Goal: Information Seeking & Learning: Check status

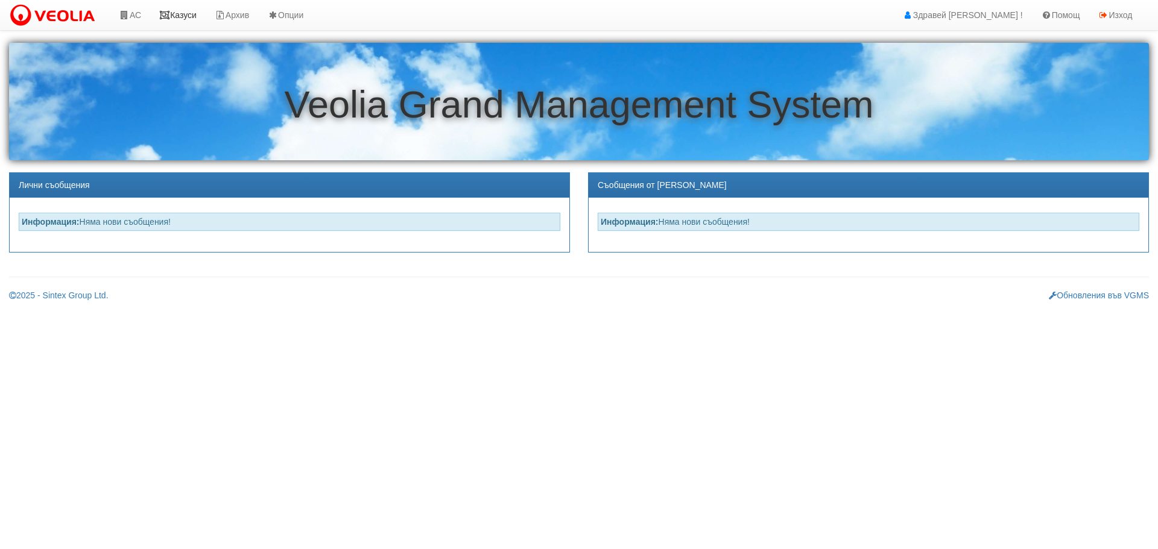
click at [189, 13] on link "Казуси" at bounding box center [177, 15] width 55 height 30
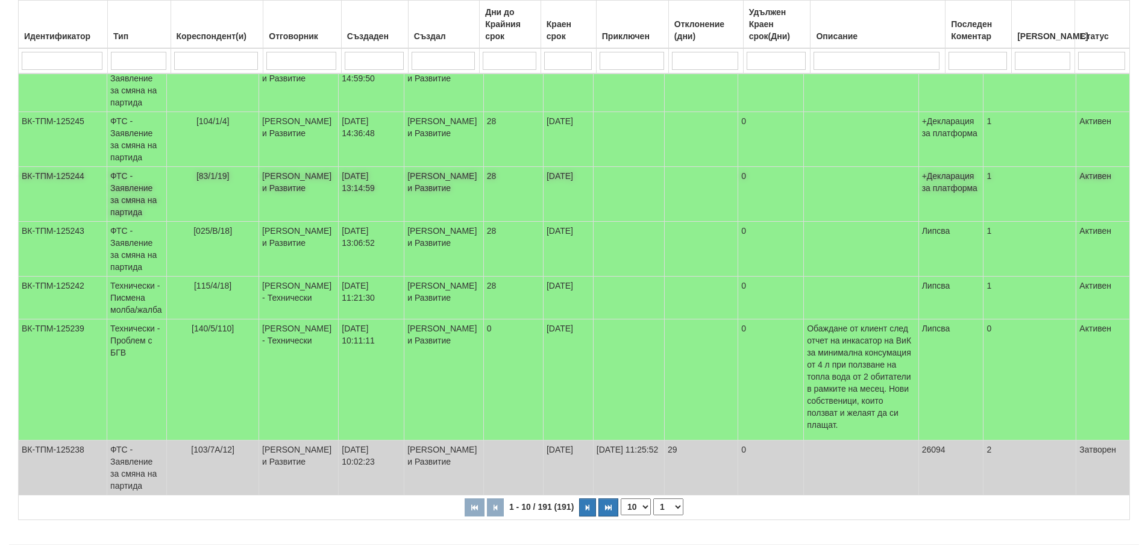
scroll to position [362, 0]
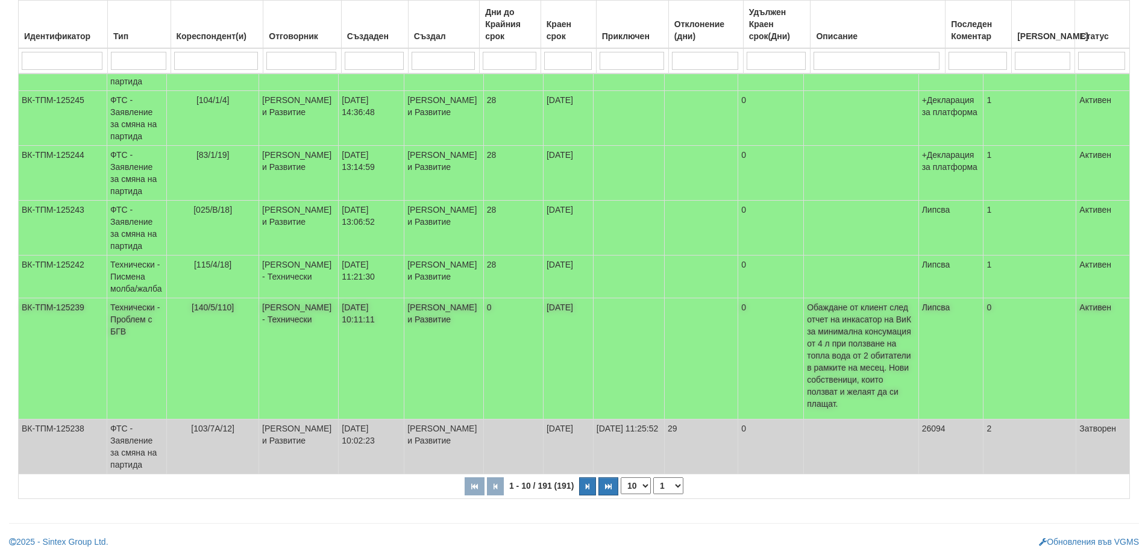
click at [204, 312] on span "[140/5/110]" at bounding box center [213, 308] width 42 height 10
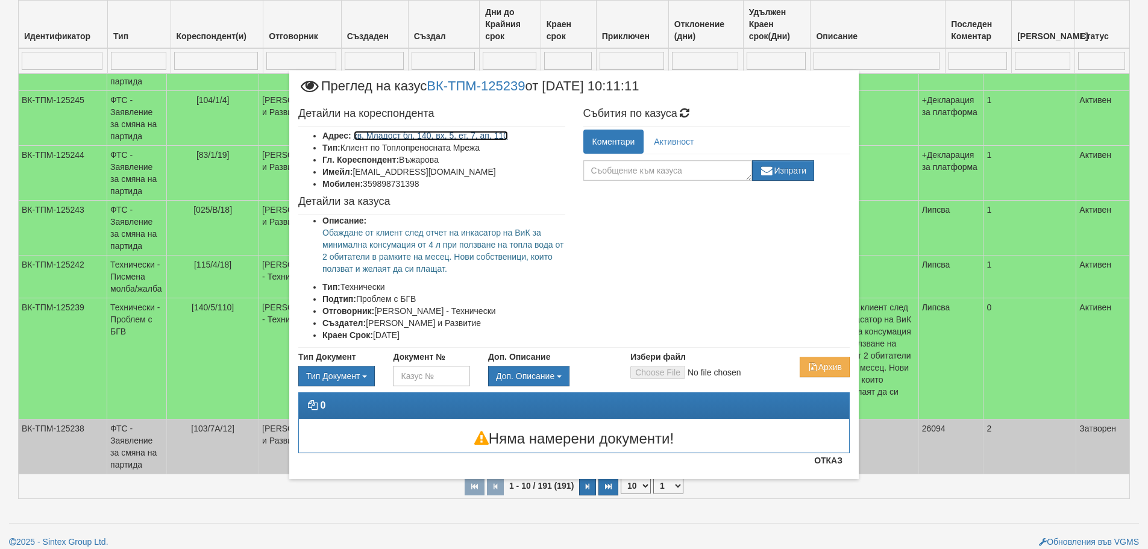
click at [424, 136] on link "кв. Младост бл. 140, вх. 5, ет. 7, ап. 110" at bounding box center [431, 136] width 155 height 10
click at [690, 110] on icon at bounding box center [685, 113] width 14 height 11
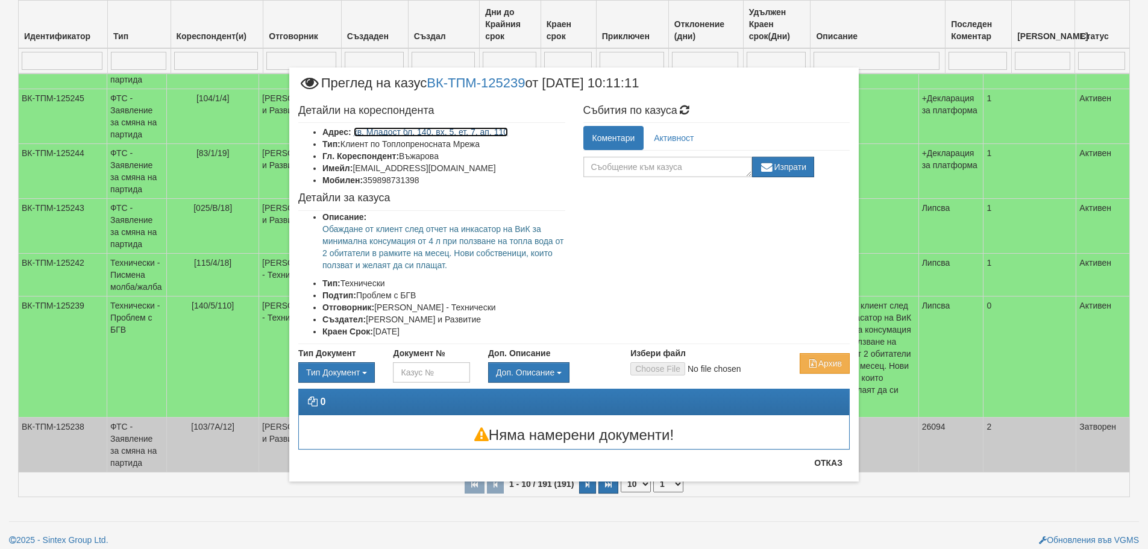
click at [392, 133] on link "кв. Младост бл. 140, вх. 5, ет. 7, ап. 110" at bounding box center [431, 132] width 155 height 10
click at [836, 465] on button "Отказ" at bounding box center [828, 462] width 43 height 19
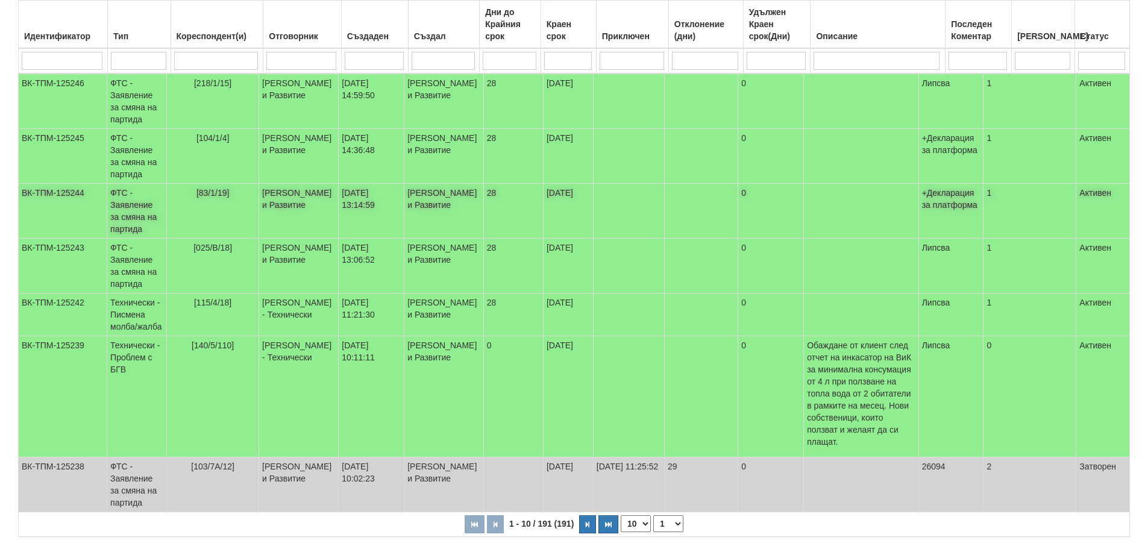
scroll to position [303, 0]
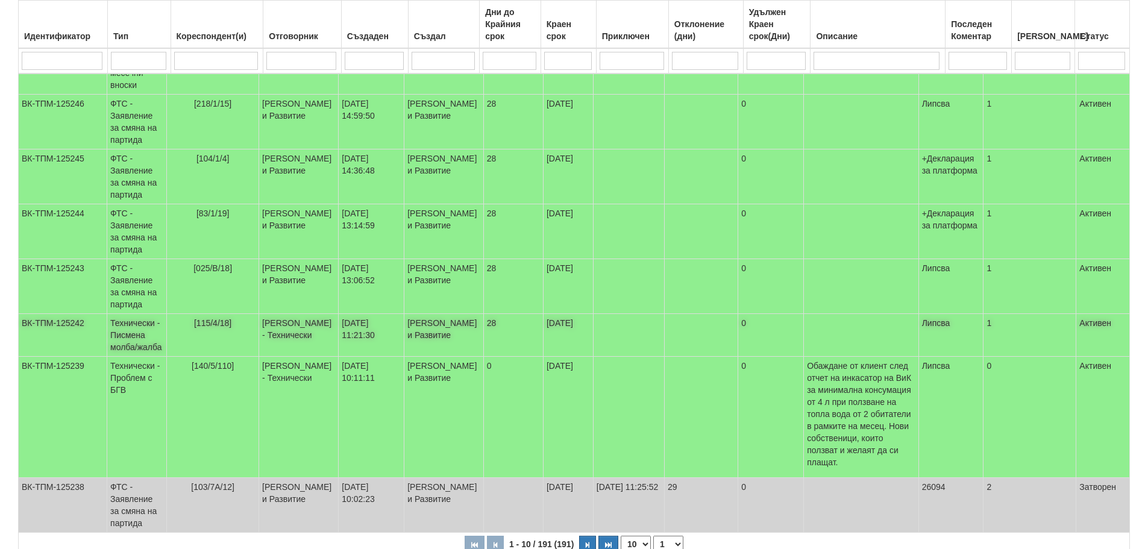
click at [198, 328] on span "[115/4/18]" at bounding box center [212, 323] width 37 height 10
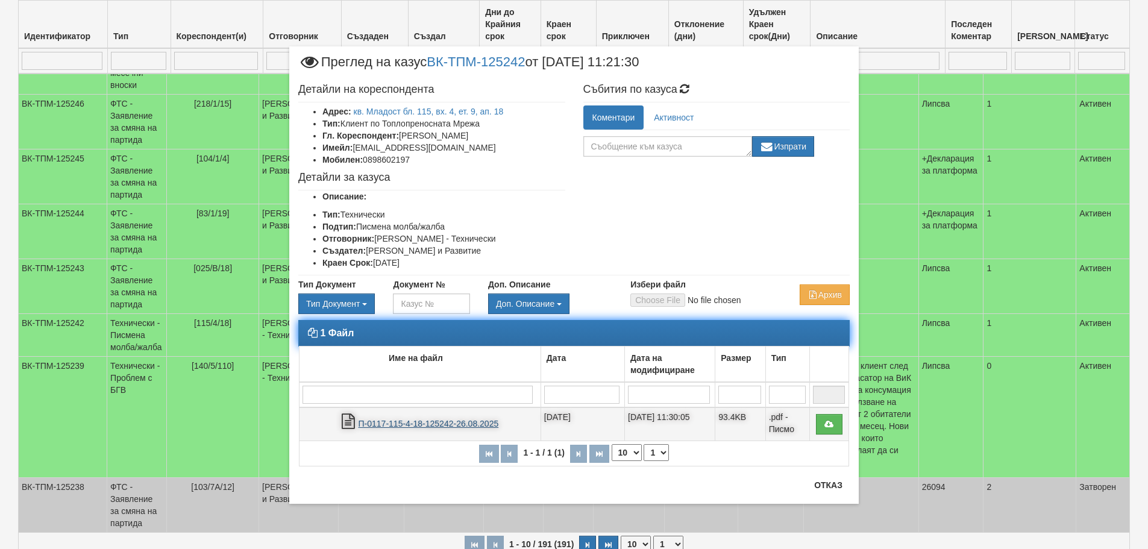
click at [394, 420] on link "П-0117-115-4-18-125242-26.08.2025" at bounding box center [429, 424] width 140 height 10
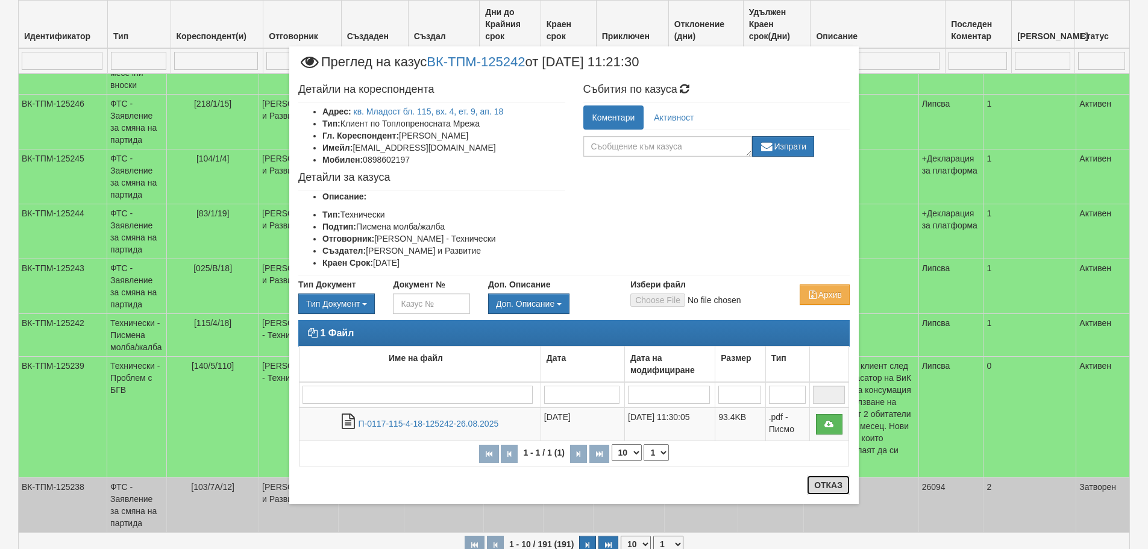
click at [821, 482] on button "Отказ" at bounding box center [828, 485] width 43 height 19
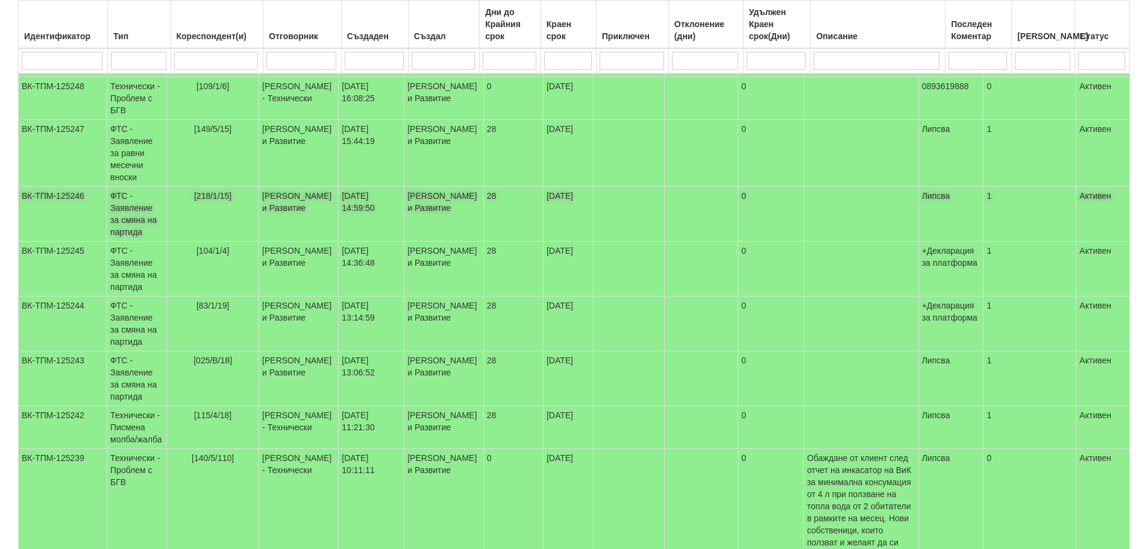
scroll to position [364, 0]
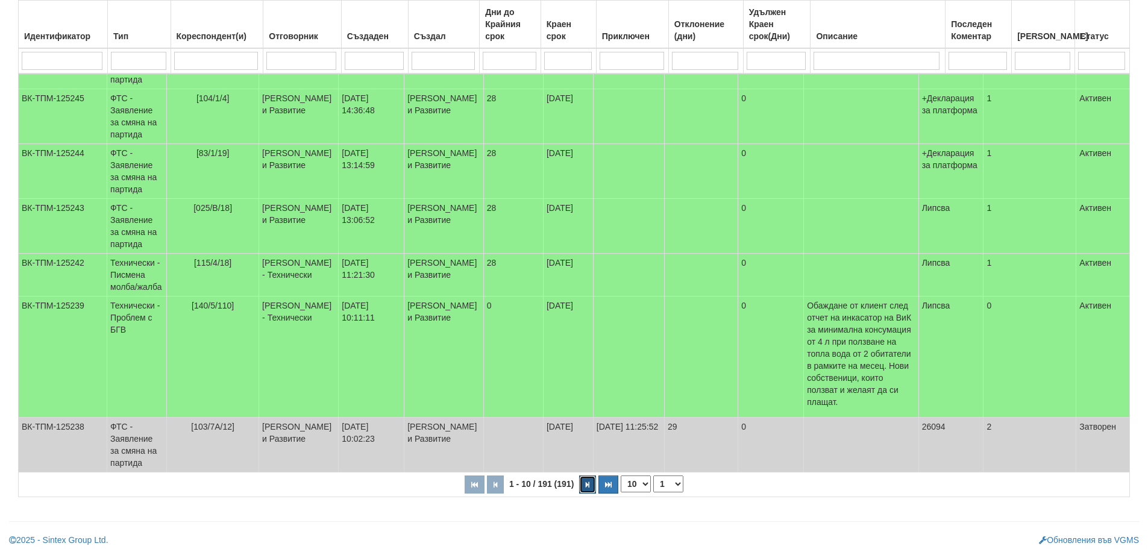
click at [588, 485] on button "button" at bounding box center [587, 485] width 17 height 18
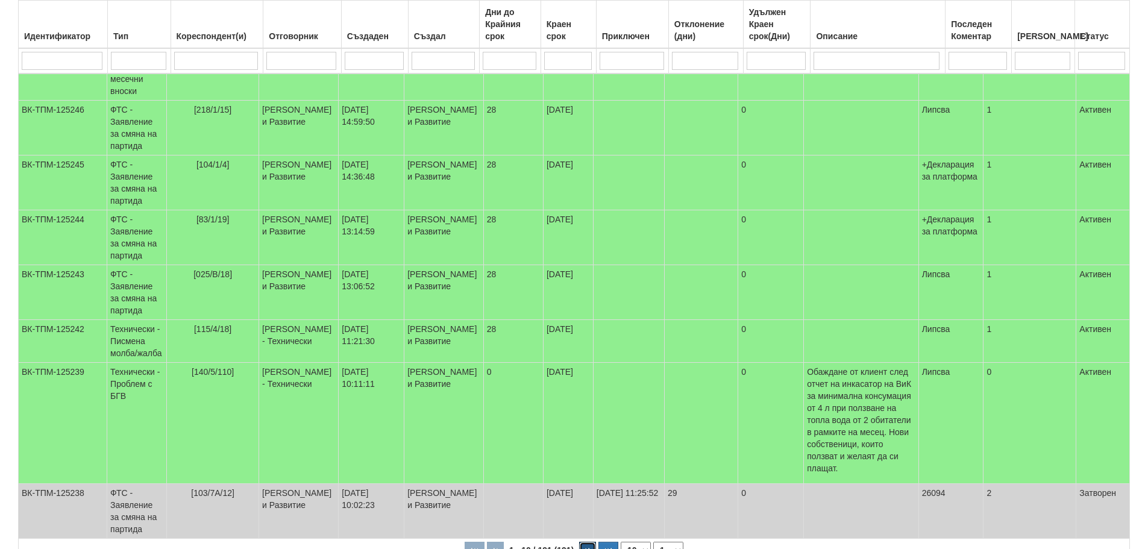
select select "2"
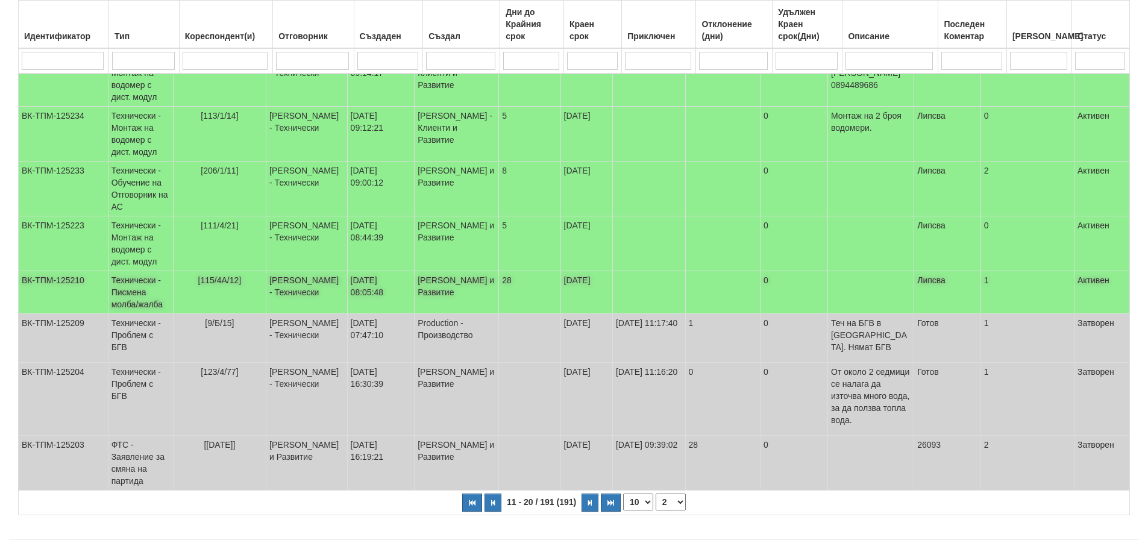
click at [395, 300] on td "[DATE] 08:05:48" at bounding box center [381, 292] width 68 height 43
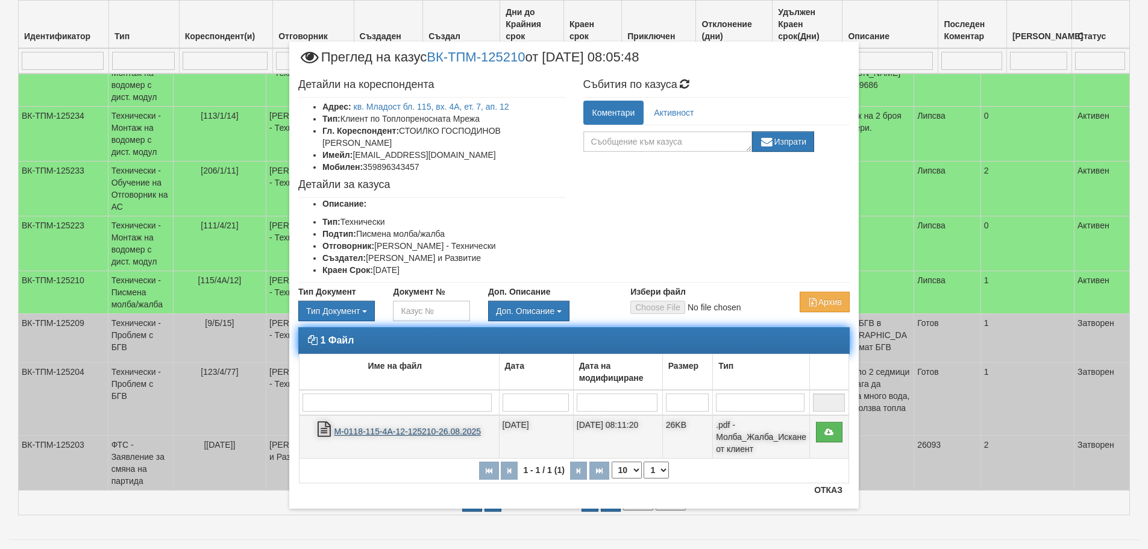
click at [418, 427] on link "М-0118-115-4А-12-125210-26.08.2025" at bounding box center [407, 432] width 147 height 10
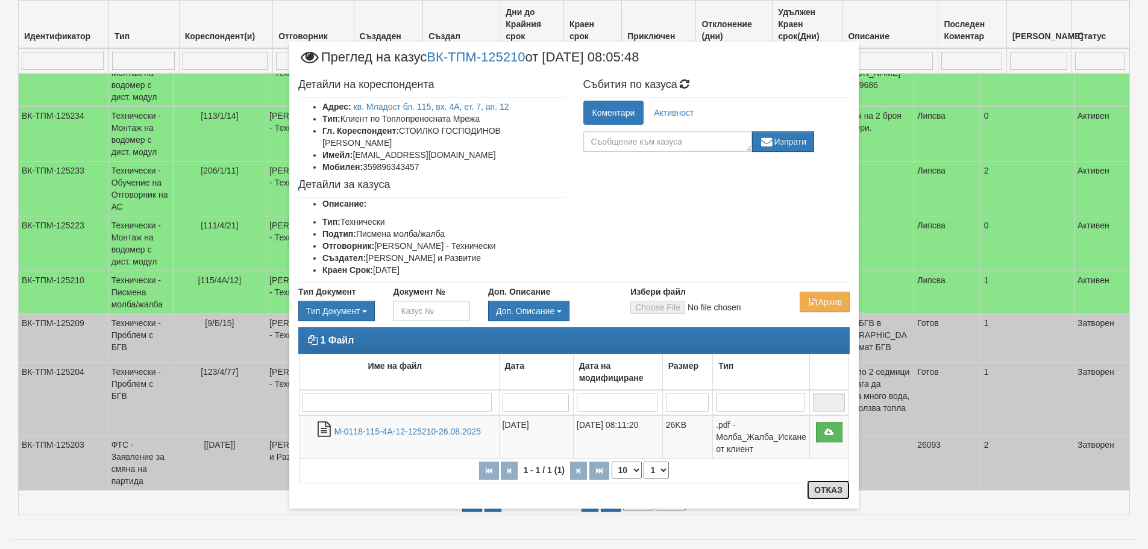
click at [830, 487] on button "Отказ" at bounding box center [828, 489] width 43 height 19
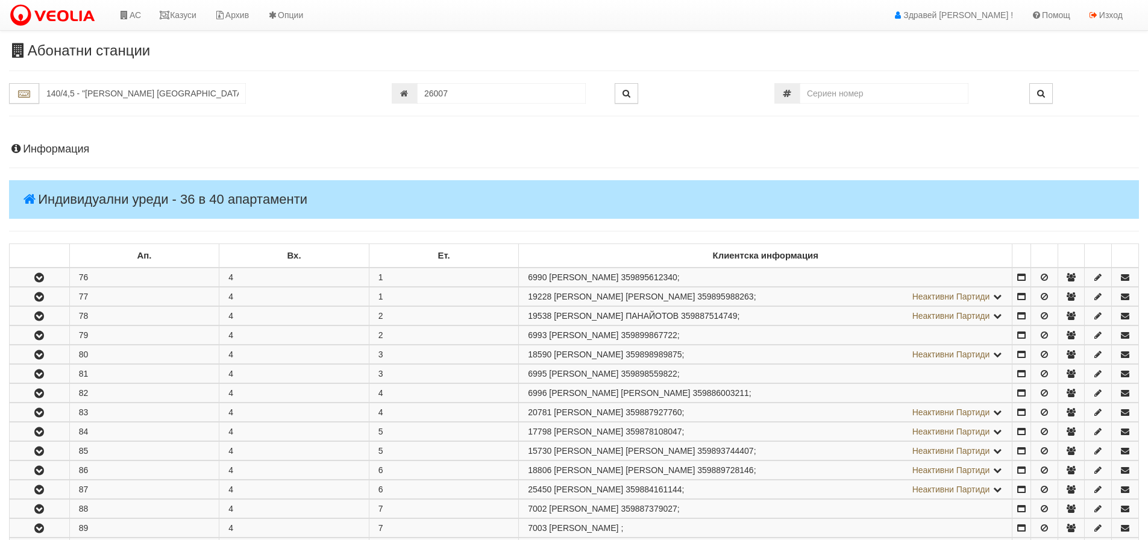
scroll to position [793, 0]
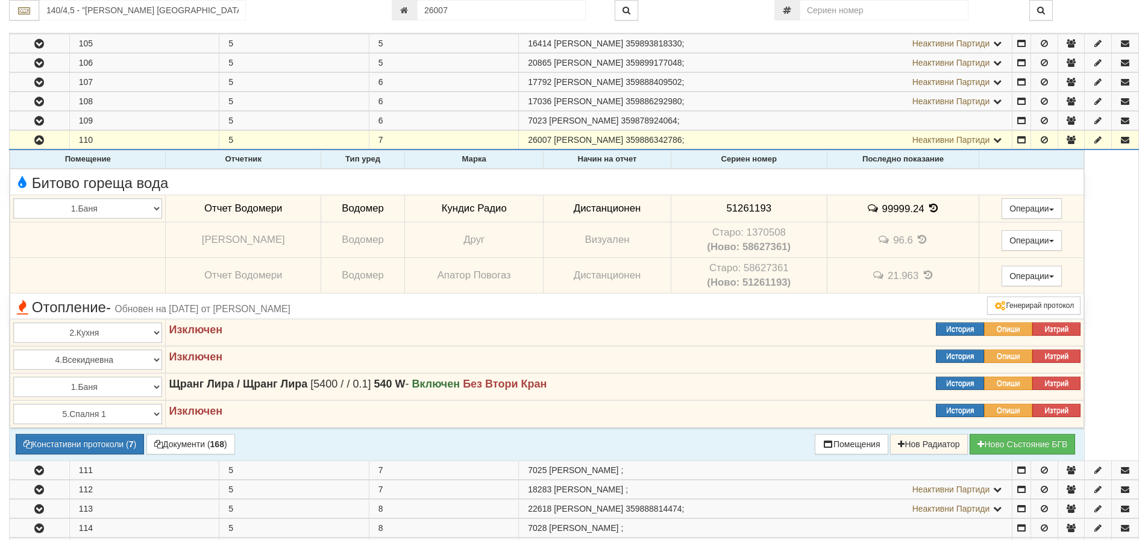
click at [932, 205] on icon at bounding box center [933, 208] width 13 height 10
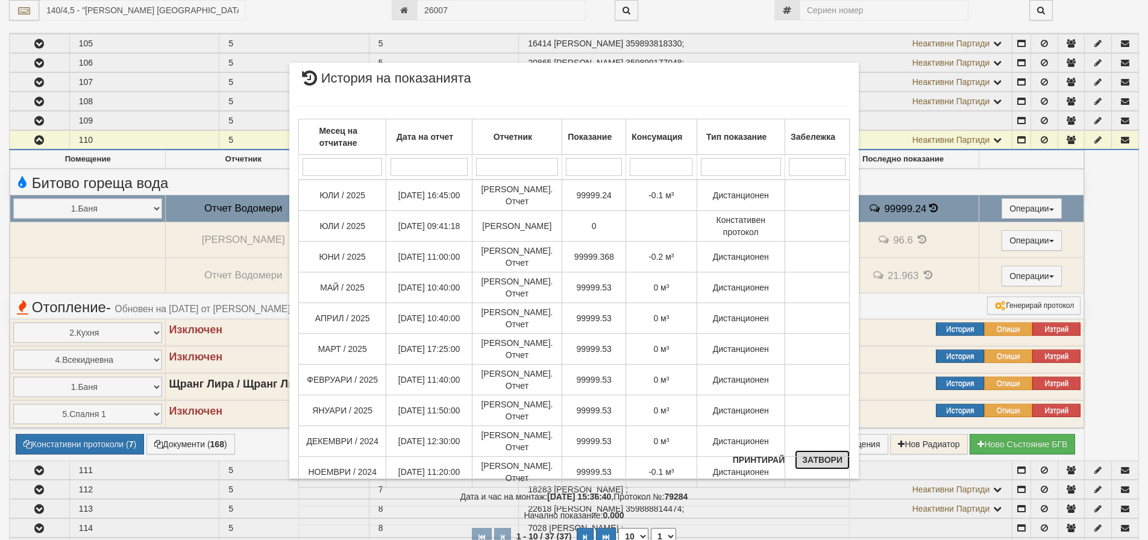
click at [813, 459] on button "Затвори" at bounding box center [822, 459] width 55 height 19
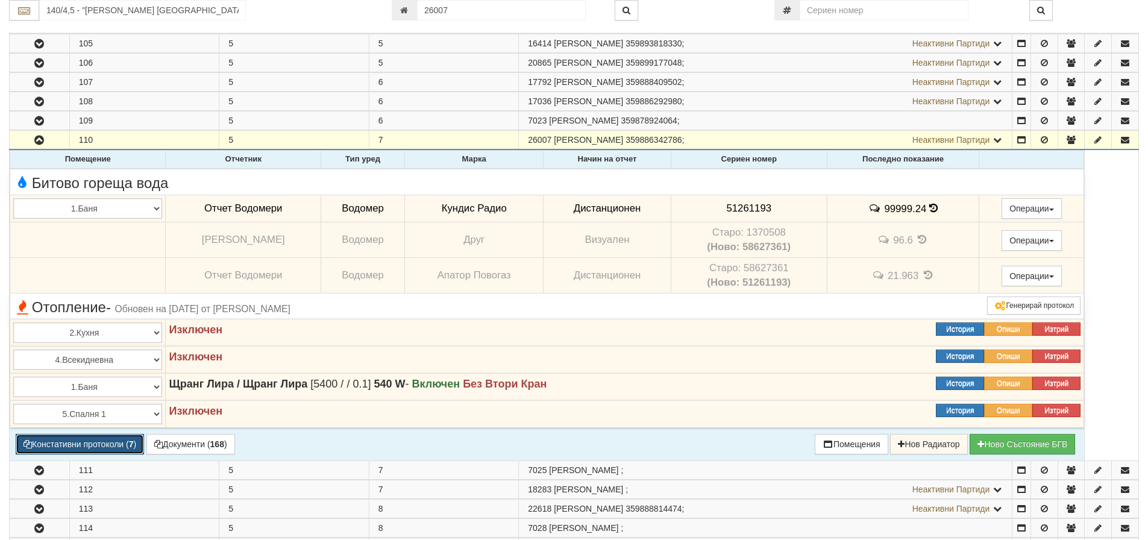
click at [74, 444] on button "Констативни протоколи ( 7 )" at bounding box center [80, 444] width 128 height 20
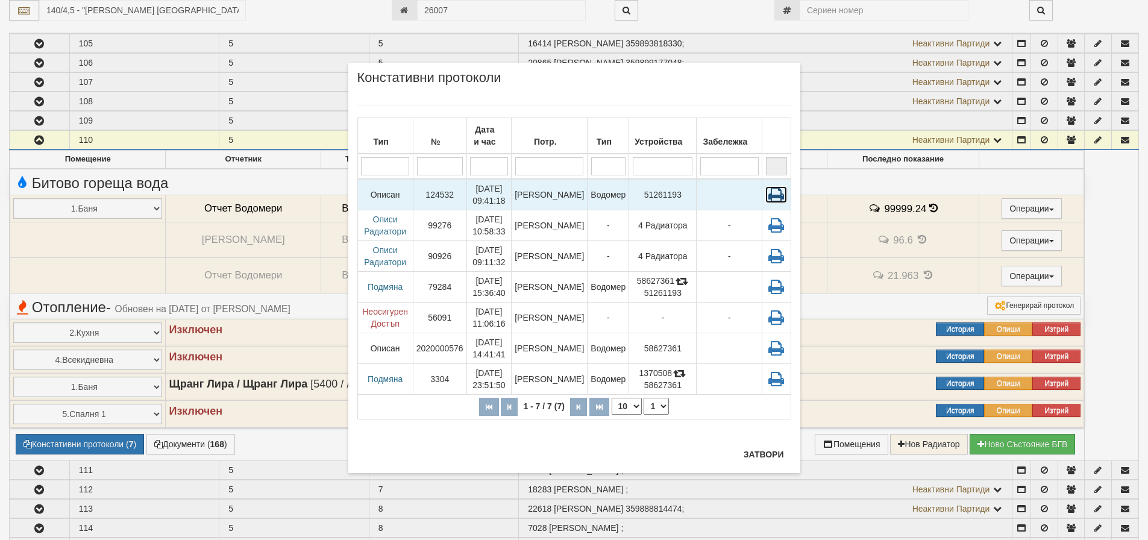
click at [780, 186] on icon at bounding box center [777, 194] width 22 height 17
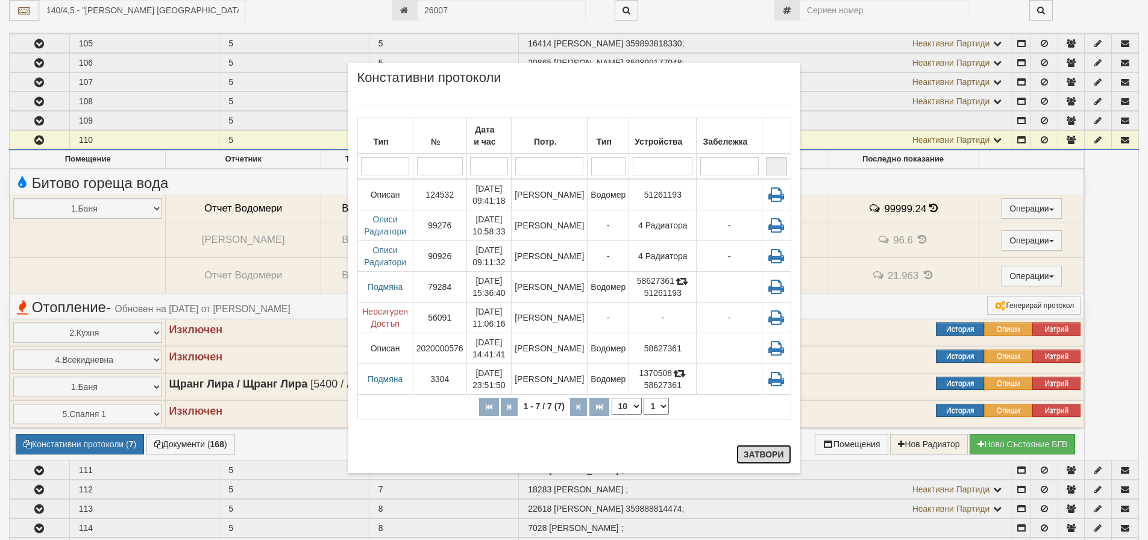
click at [766, 454] on button "Затвори" at bounding box center [764, 454] width 55 height 19
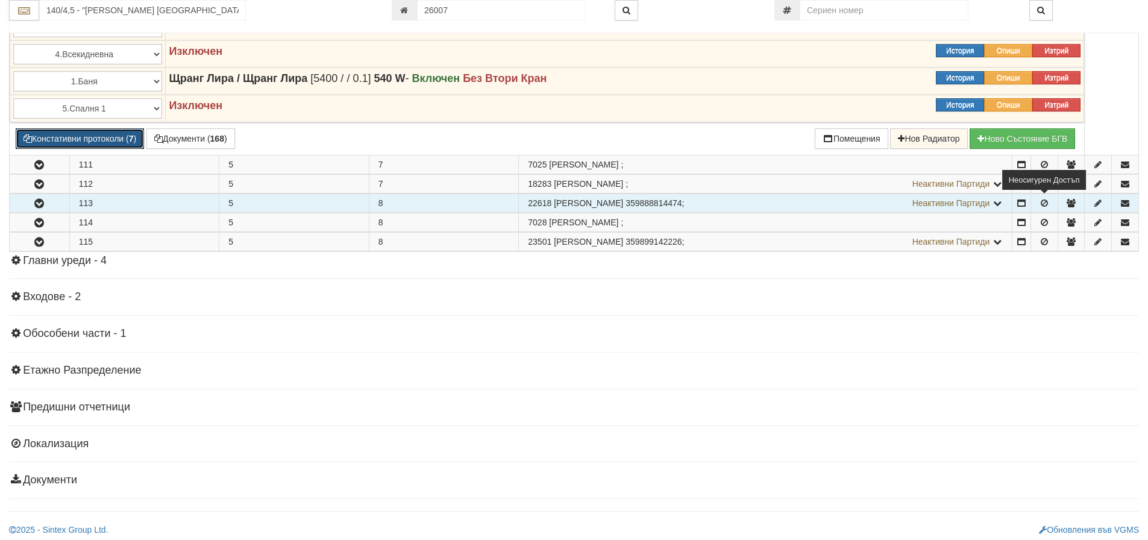
scroll to position [1104, 0]
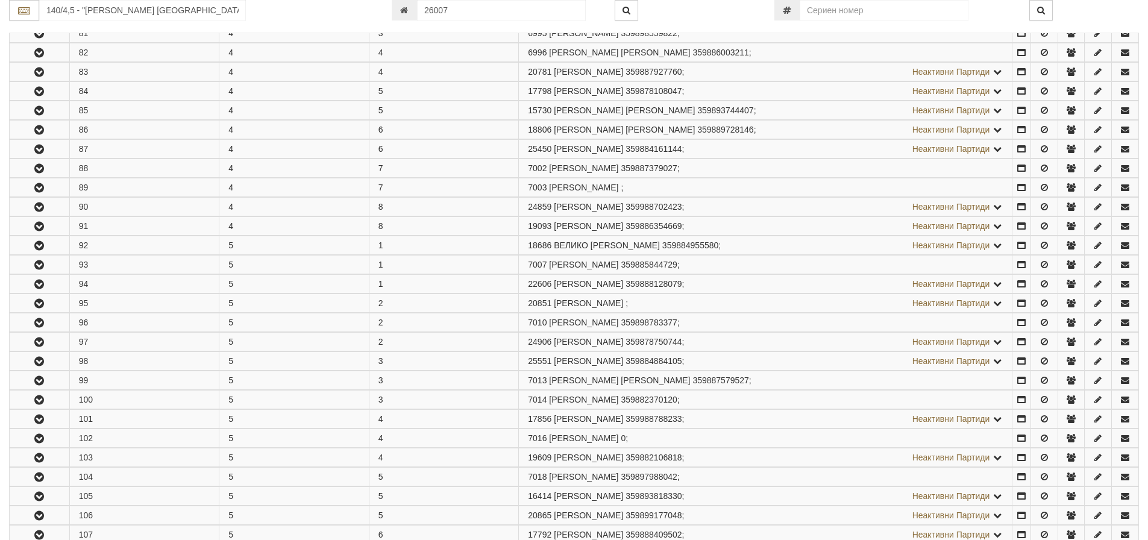
scroll to position [793, 0]
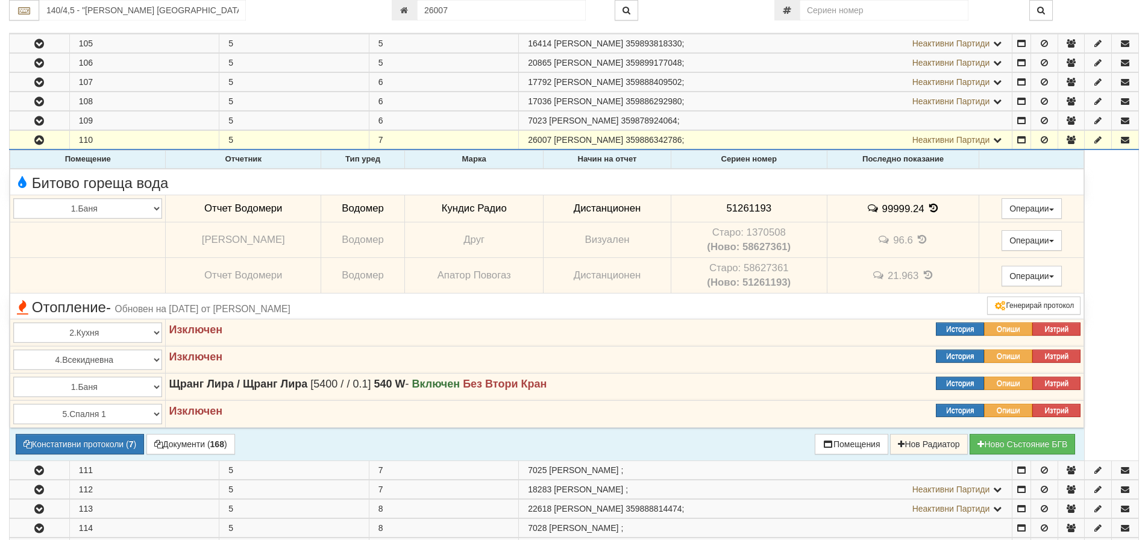
click at [934, 206] on icon at bounding box center [933, 208] width 13 height 10
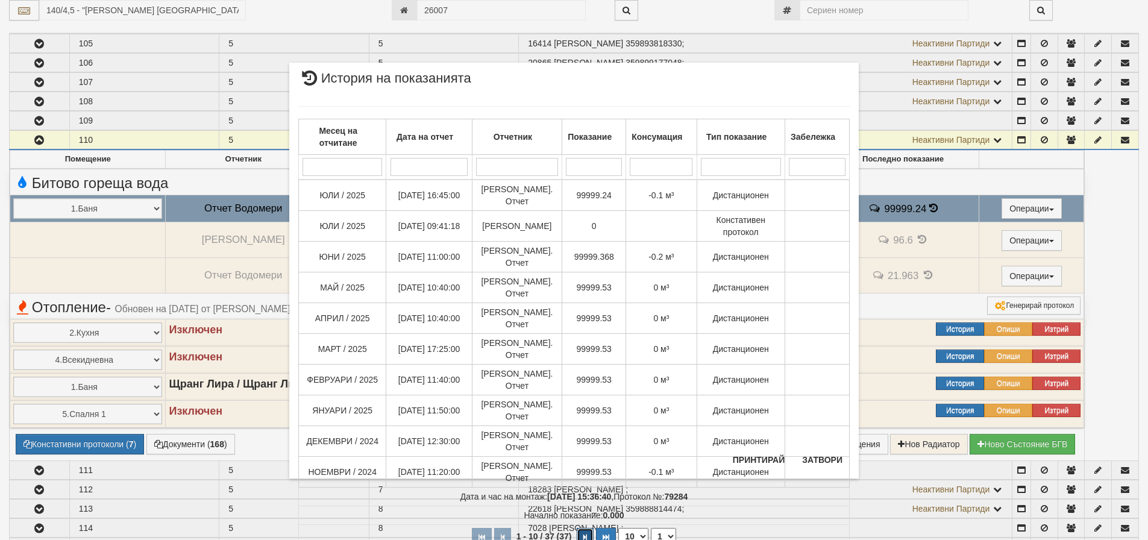
click at [582, 528] on button "button" at bounding box center [585, 537] width 17 height 18
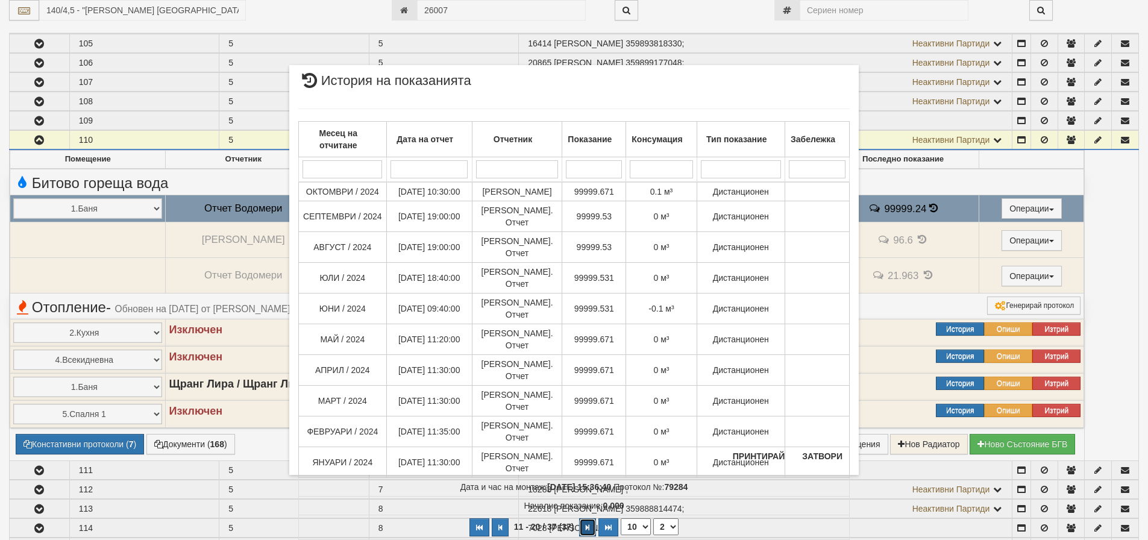
click at [588, 524] on icon "button" at bounding box center [588, 527] width 4 height 7
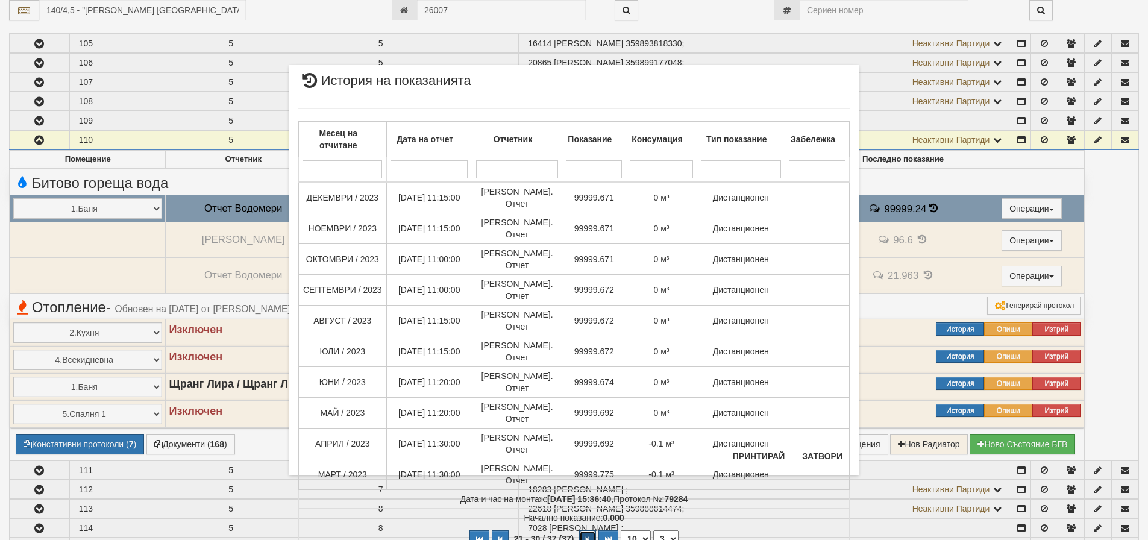
click at [588, 537] on icon "button" at bounding box center [588, 540] width 4 height 7
select select "4"
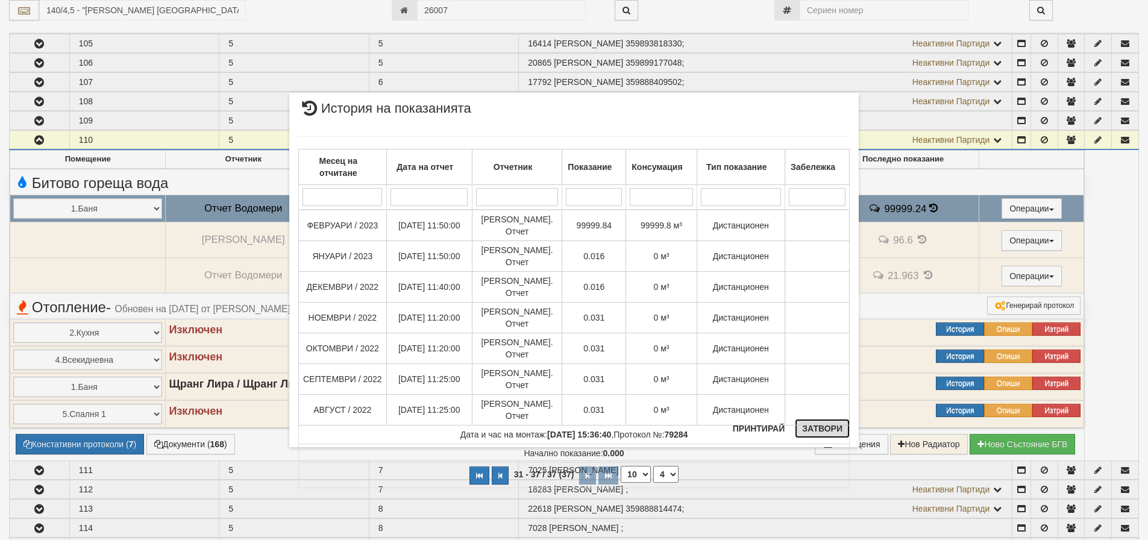
click at [830, 424] on button "Затвори" at bounding box center [822, 428] width 55 height 19
